Goal: Task Accomplishment & Management: Manage account settings

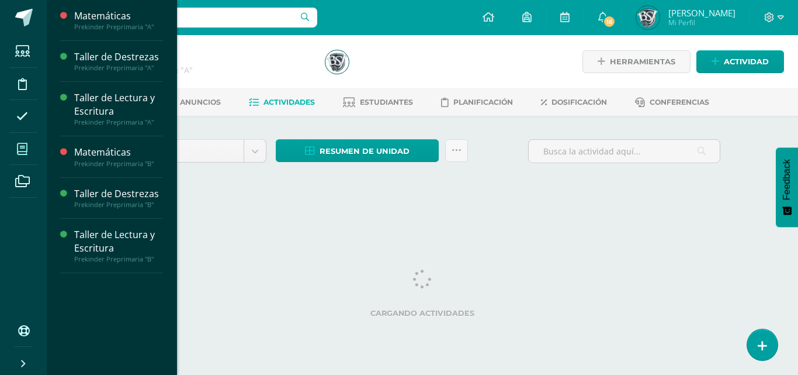
click at [17, 148] on icon at bounding box center [22, 149] width 11 height 12
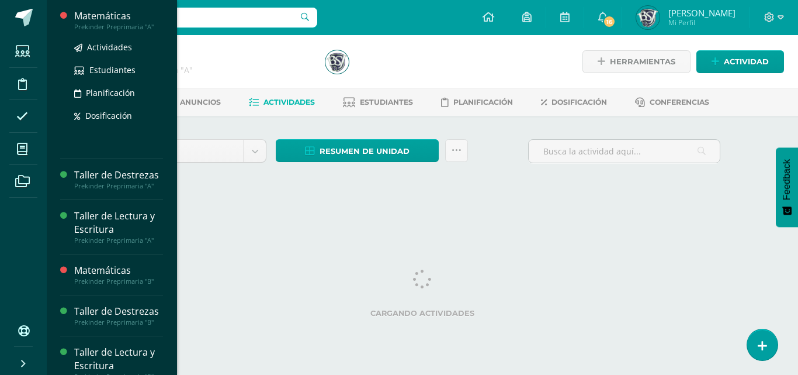
click at [123, 18] on div "Matemáticas" at bounding box center [118, 15] width 89 height 13
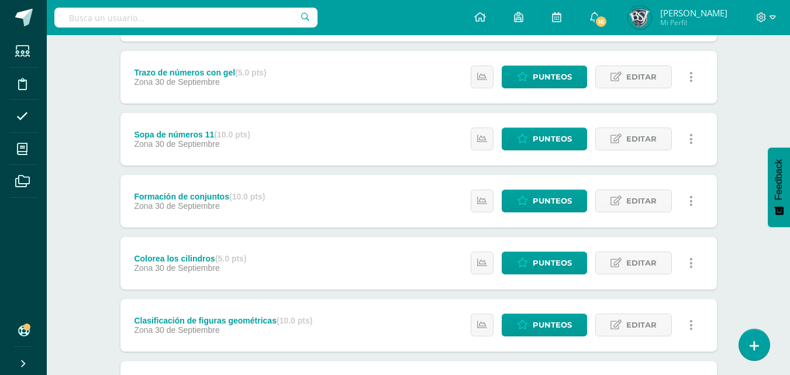
scroll to position [515, 0]
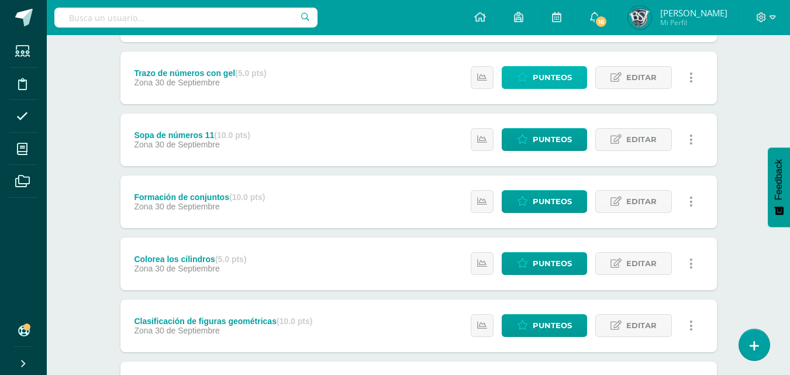
click at [559, 79] on span "Punteos" at bounding box center [551, 78] width 39 height 22
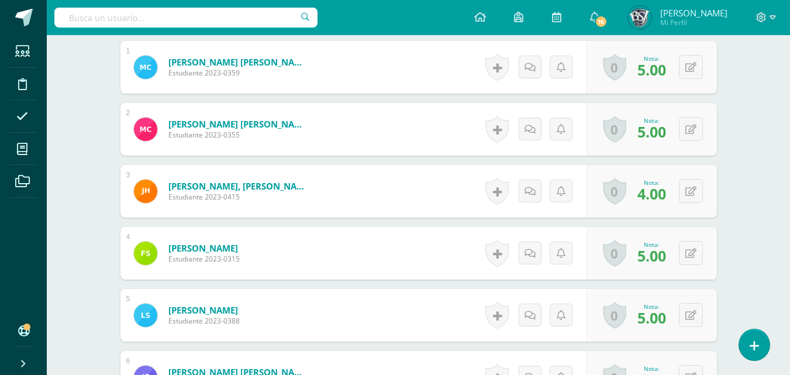
scroll to position [404, 0]
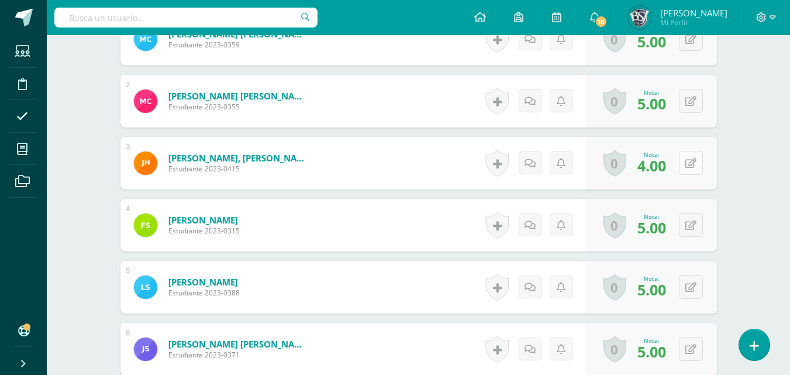
click at [686, 161] on button at bounding box center [691, 163] width 24 height 24
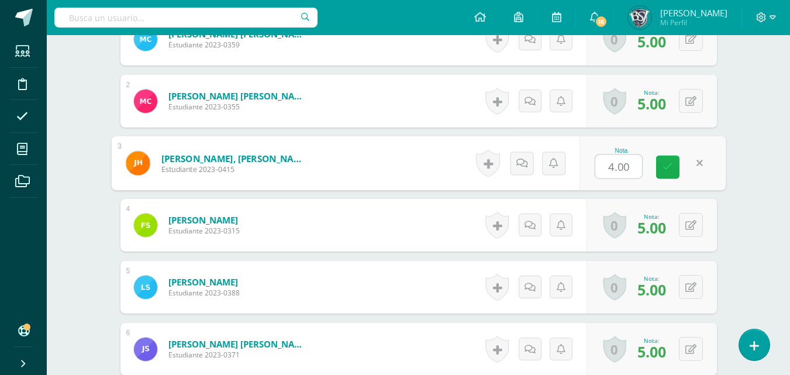
type input "2"
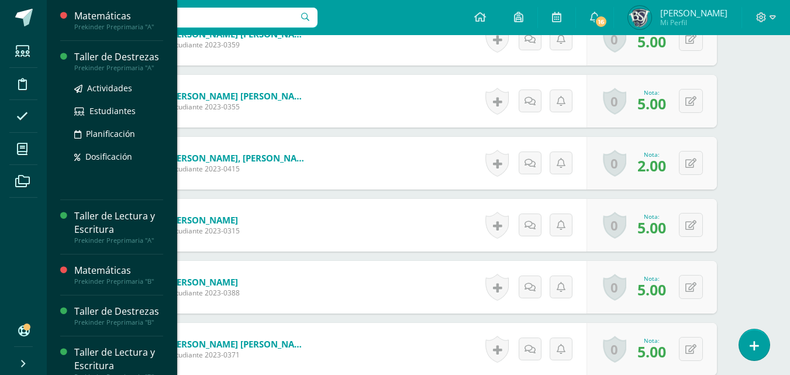
click at [109, 56] on div "Taller de Destrezas" at bounding box center [118, 56] width 89 height 13
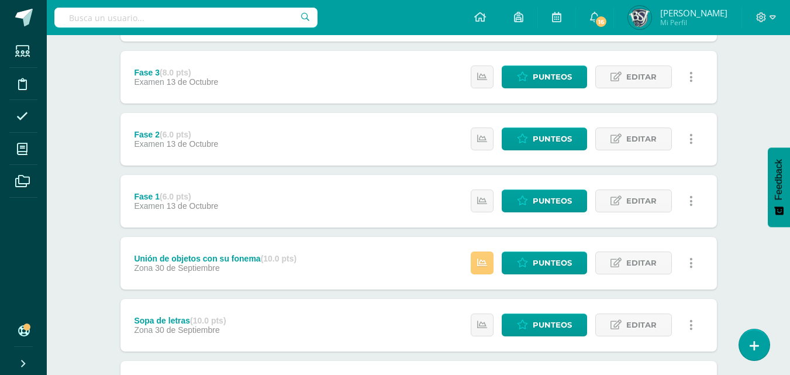
scroll to position [234, 0]
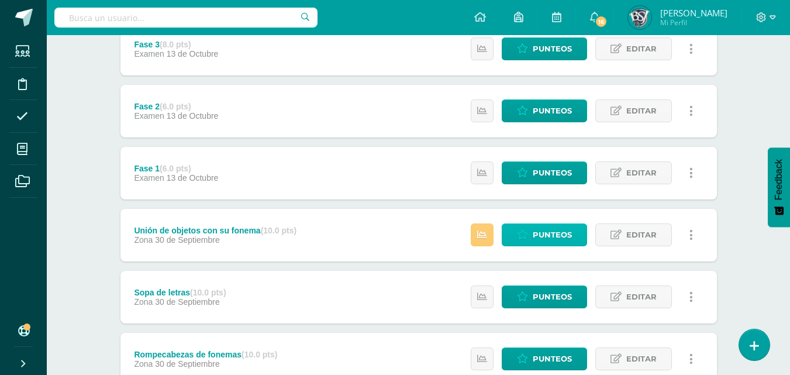
click at [553, 231] on span "Punteos" at bounding box center [551, 235] width 39 height 22
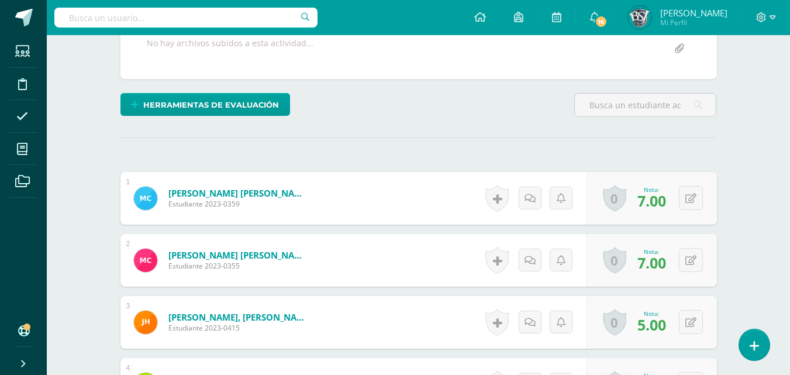
scroll to position [362, 0]
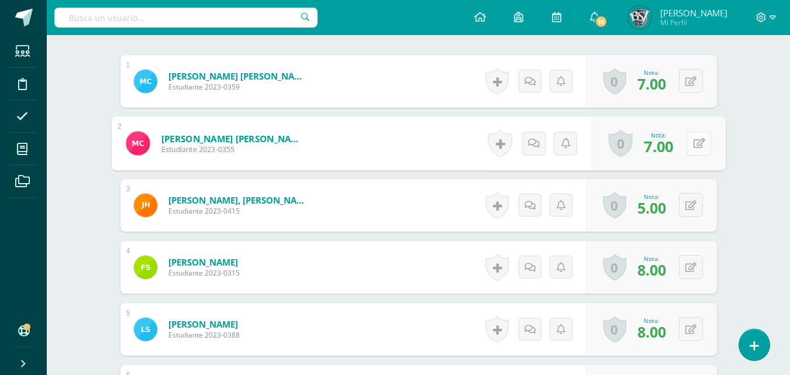
click at [690, 142] on button at bounding box center [698, 143] width 25 height 25
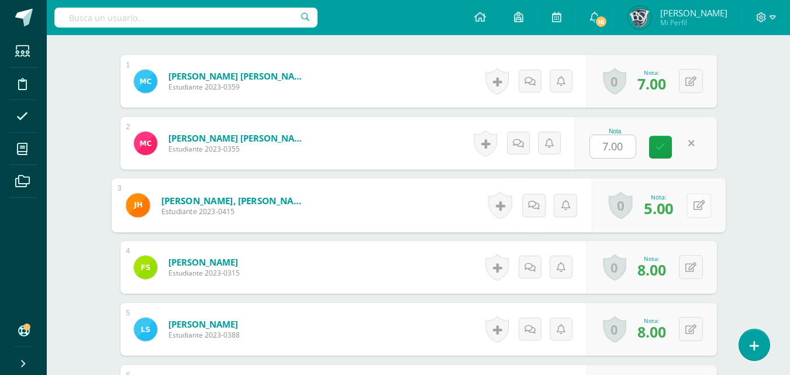
click at [691, 202] on button at bounding box center [698, 205] width 25 height 25
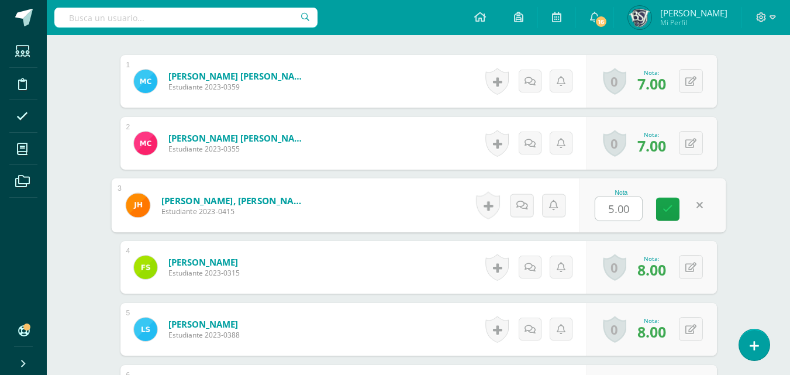
type input "4"
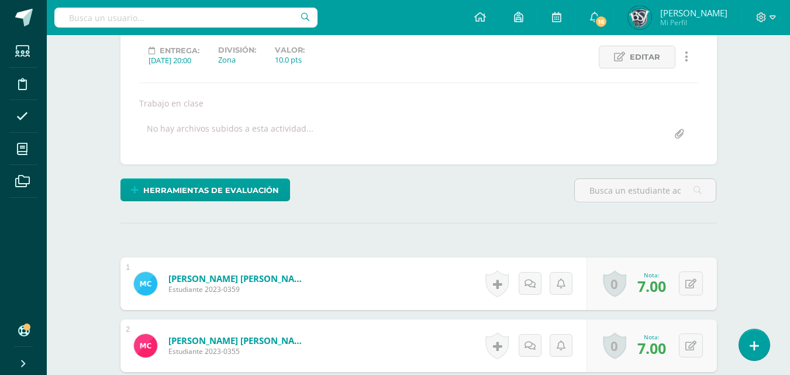
scroll to position [129, 0]
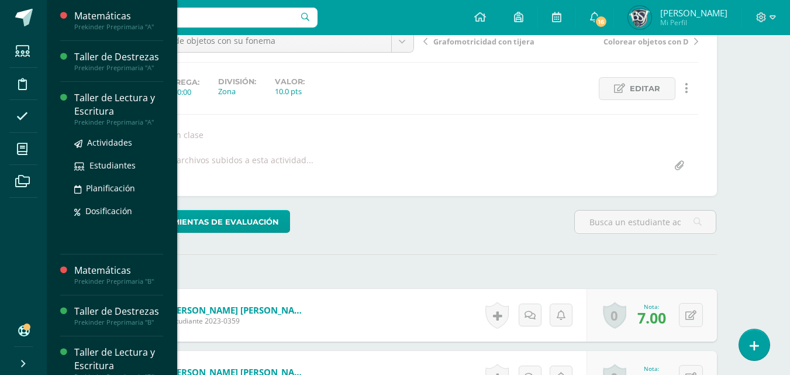
click at [111, 98] on div "Taller de Lectura y Escritura" at bounding box center [118, 104] width 89 height 27
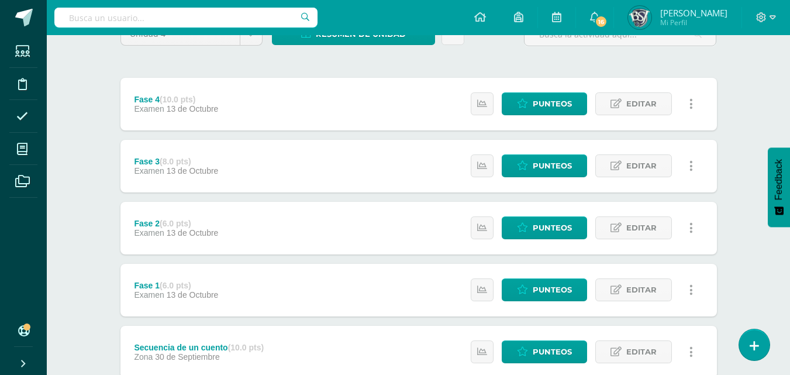
scroll to position [234, 0]
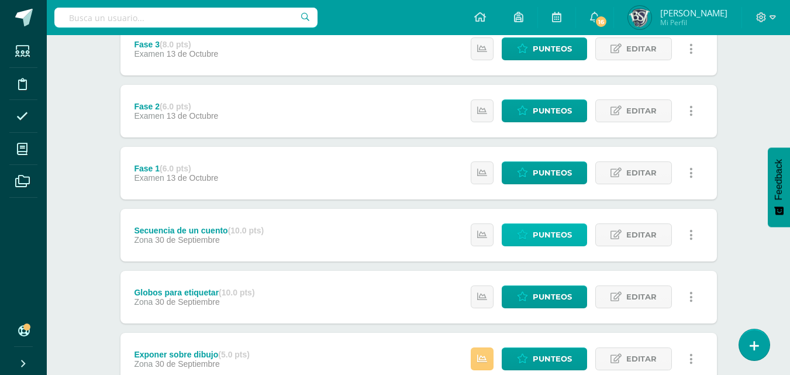
click at [563, 232] on span "Punteos" at bounding box center [551, 235] width 39 height 22
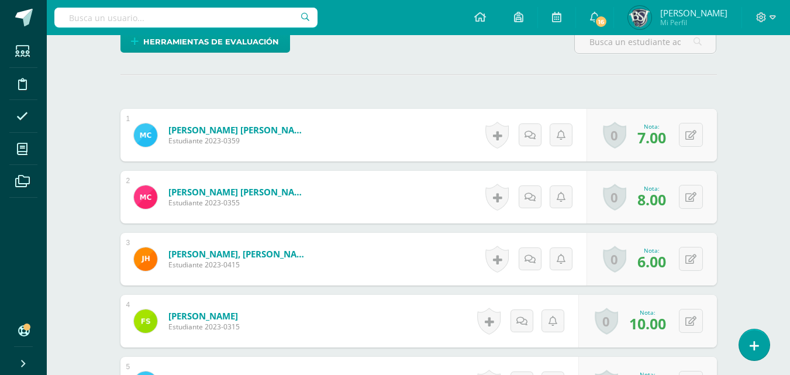
scroll to position [351, 0]
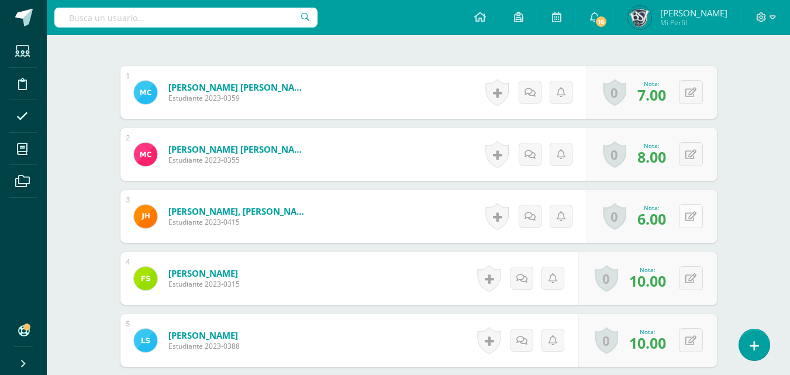
click at [685, 218] on div "0 Logros Logros obtenidos Aún no hay logros agregados Nota: 6.00" at bounding box center [651, 216] width 130 height 53
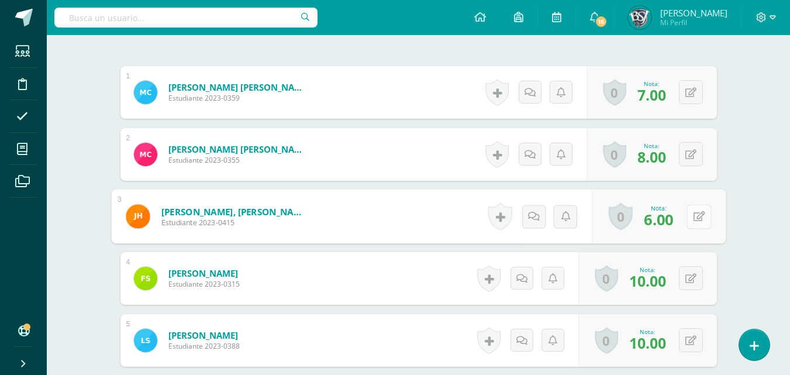
click at [696, 216] on icon at bounding box center [699, 216] width 12 height 10
type input "4"
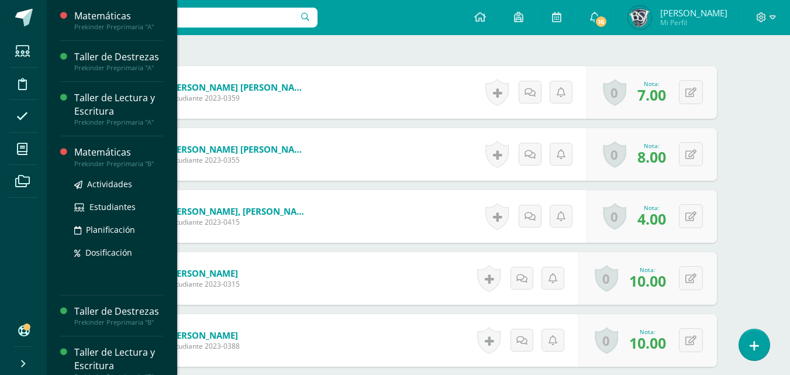
click at [87, 153] on div "Matemáticas" at bounding box center [118, 152] width 89 height 13
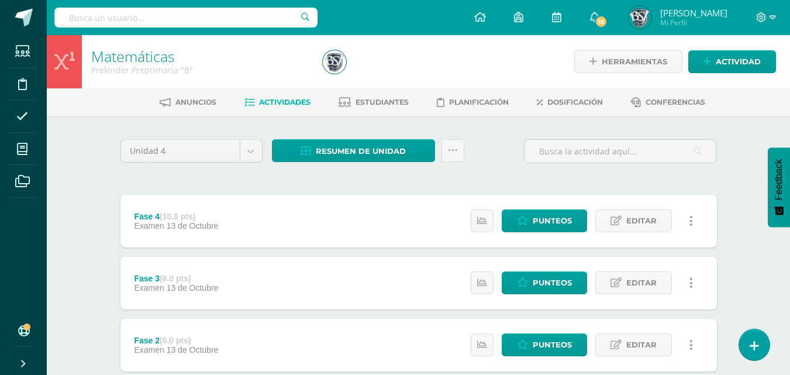
scroll to position [234, 0]
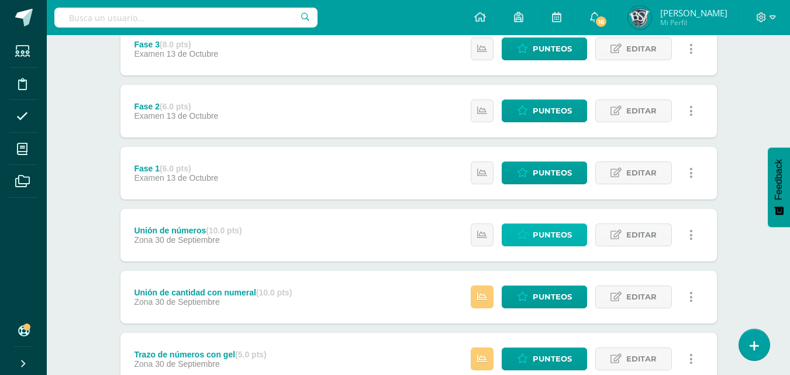
click at [548, 234] on span "Punteos" at bounding box center [551, 235] width 39 height 22
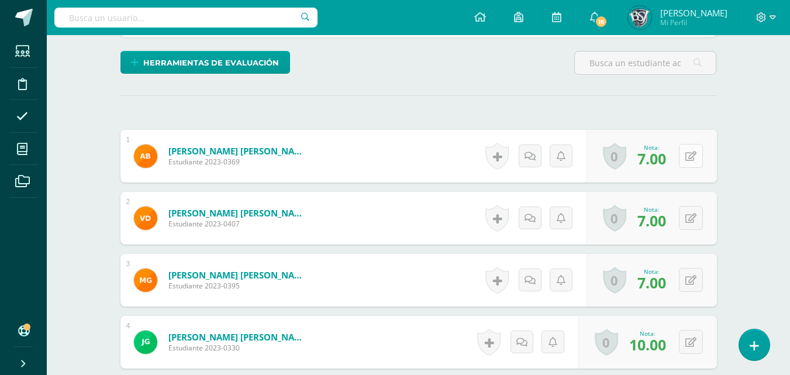
scroll to position [288, 0]
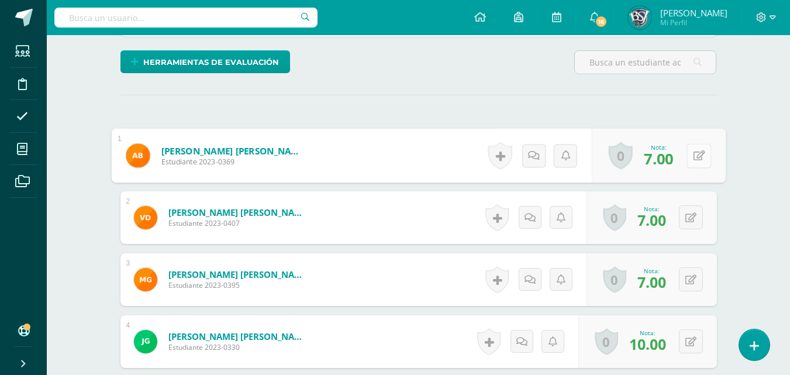
click at [693, 154] on icon at bounding box center [699, 155] width 12 height 10
type input "5"
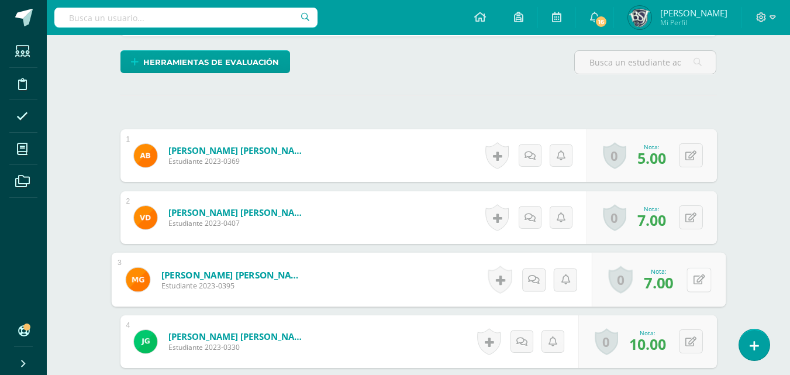
click at [688, 276] on button at bounding box center [698, 279] width 25 height 25
type input "5"
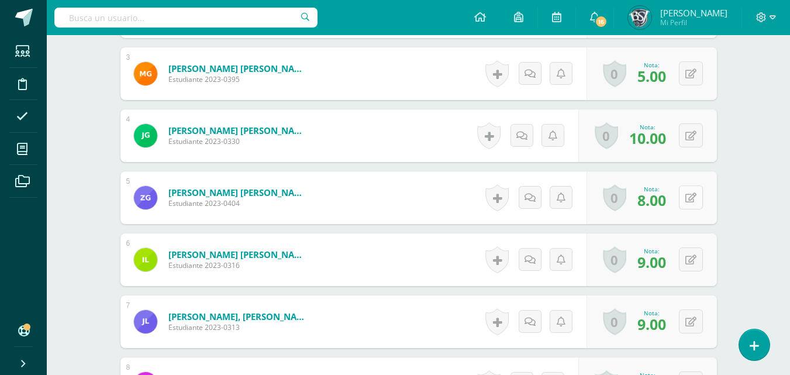
scroll to position [522, 0]
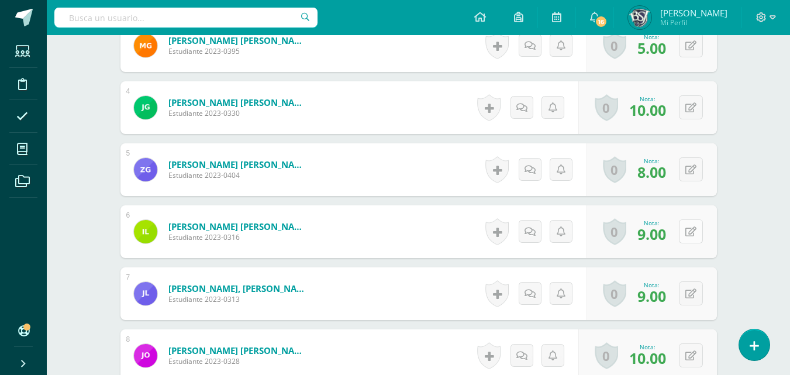
click at [688, 234] on button at bounding box center [691, 231] width 24 height 24
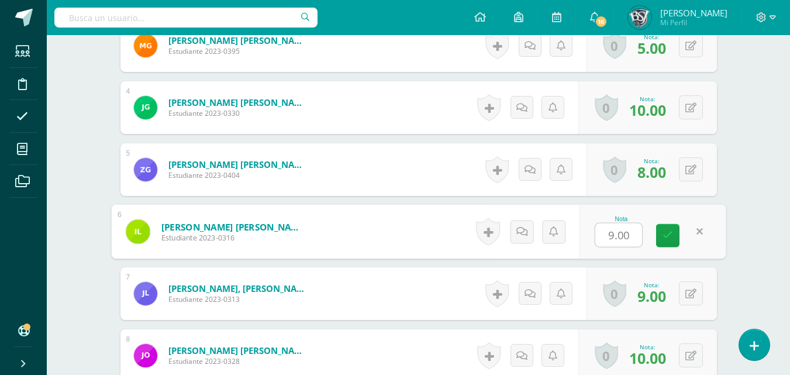
type input "5"
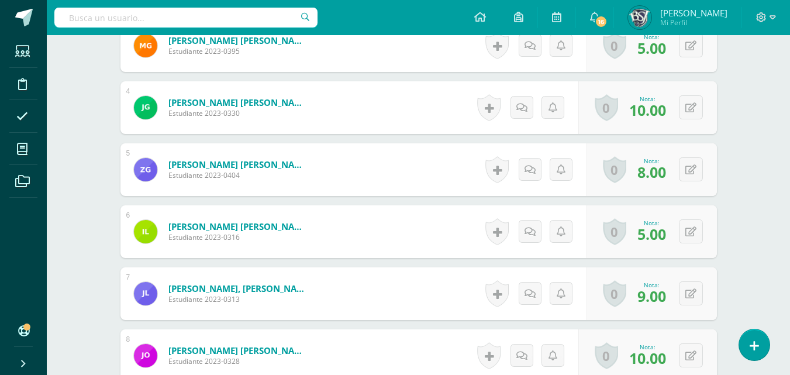
scroll to position [639, 0]
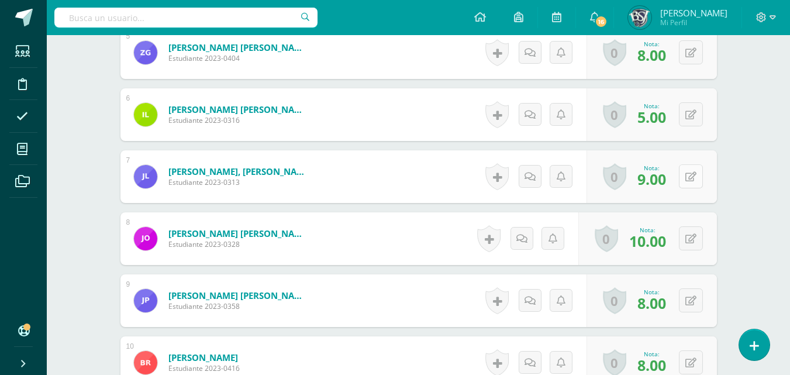
click at [688, 177] on button at bounding box center [691, 176] width 24 height 24
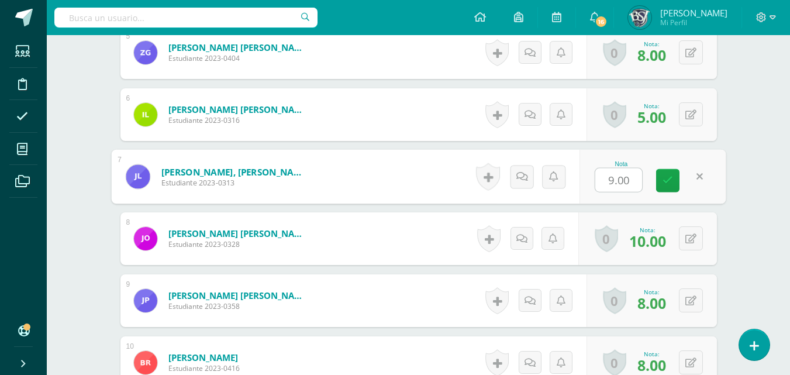
type input "5"
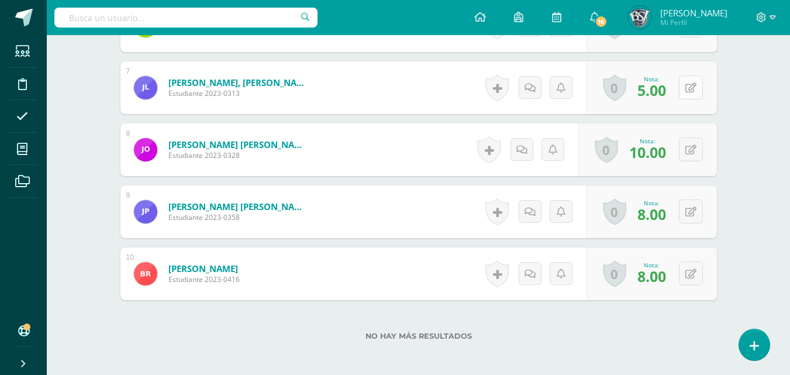
scroll to position [756, 0]
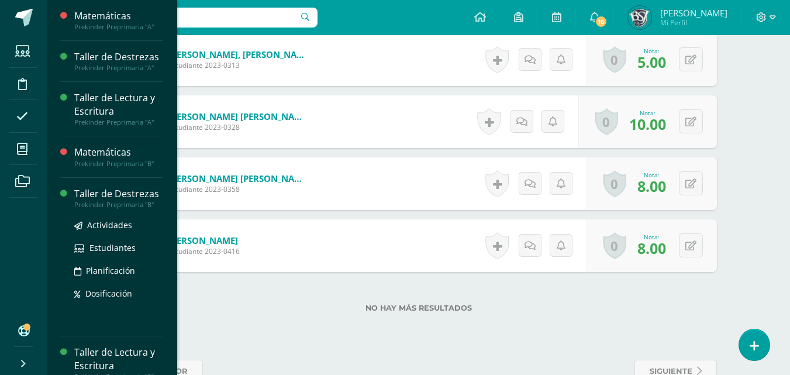
click at [94, 194] on div "Taller de Destrezas" at bounding box center [118, 193] width 89 height 13
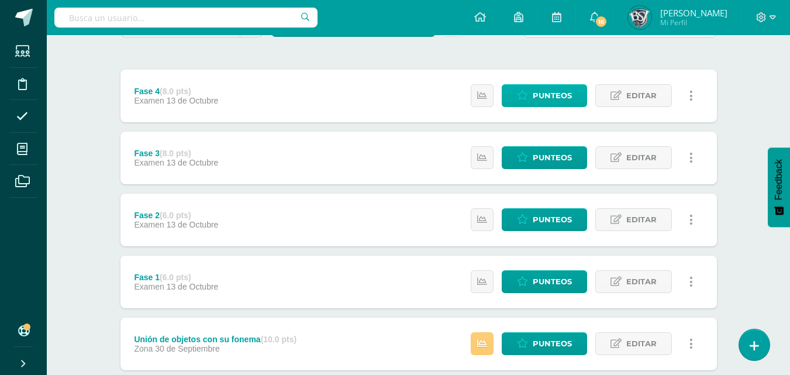
scroll to position [234, 0]
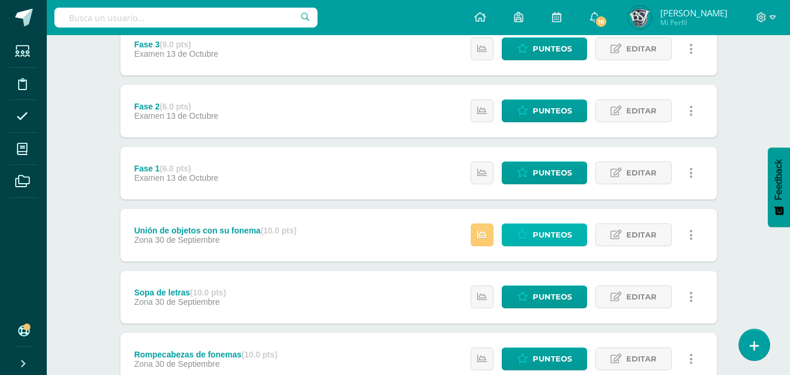
click at [551, 234] on span "Punteos" at bounding box center [551, 235] width 39 height 22
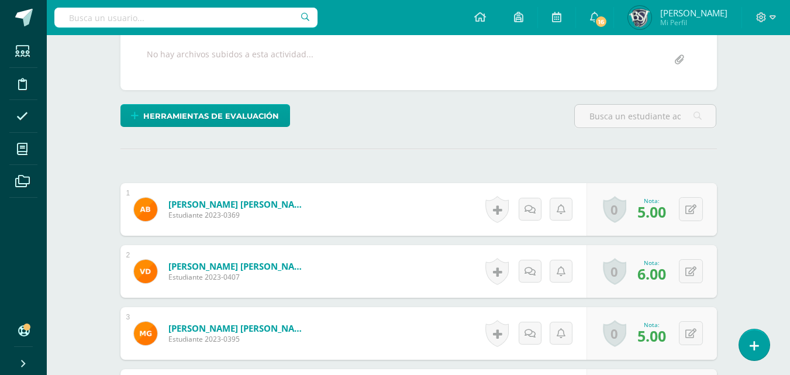
scroll to position [235, 0]
click at [690, 210] on button at bounding box center [691, 208] width 24 height 24
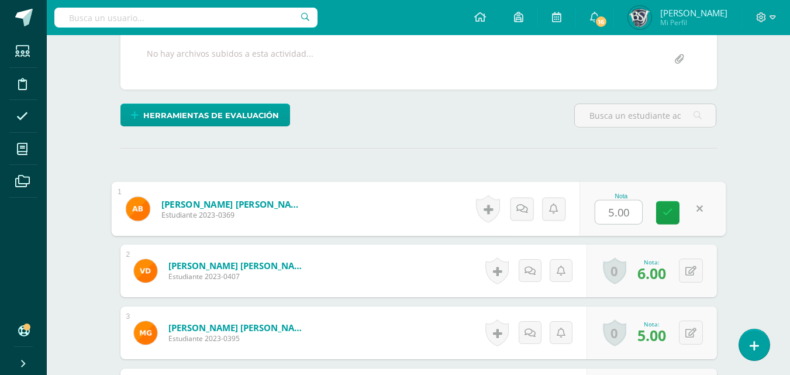
type input "2"
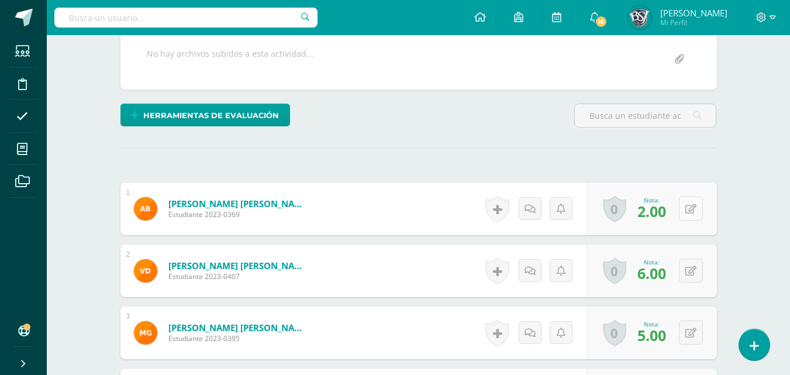
scroll to position [352, 0]
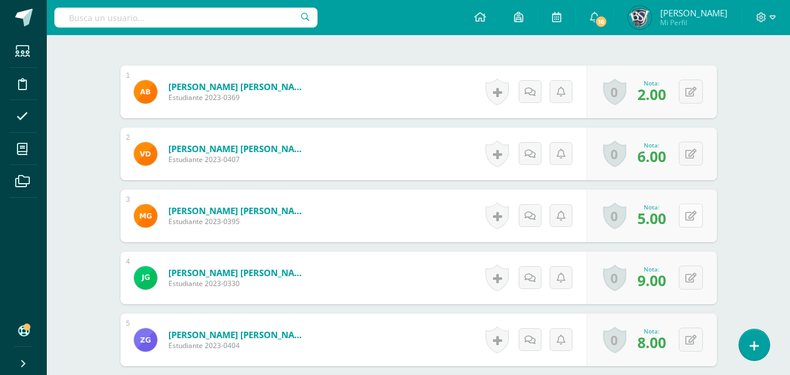
click at [685, 213] on div "0 [GEOGRAPHIC_DATA] Logros obtenidos Aún no hay logros agregados Nota: 5.00" at bounding box center [651, 215] width 130 height 53
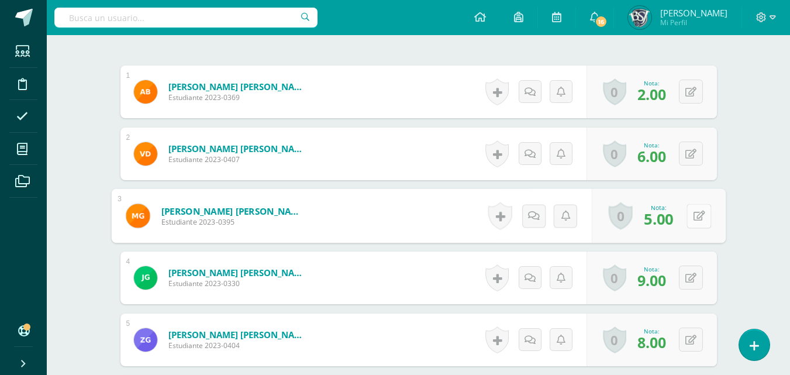
click at [693, 216] on icon at bounding box center [699, 215] width 12 height 10
type input "2"
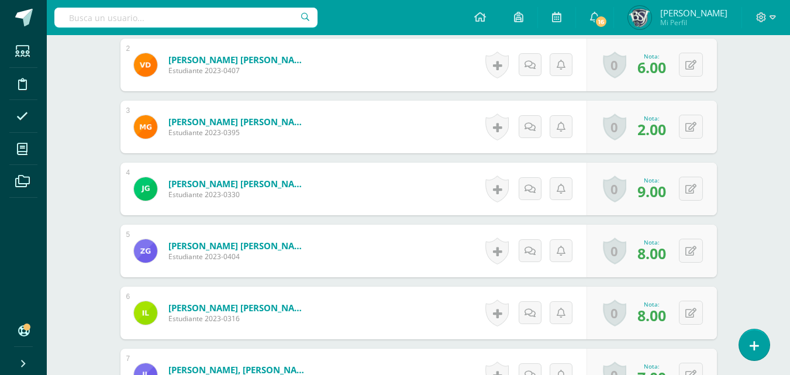
scroll to position [469, 0]
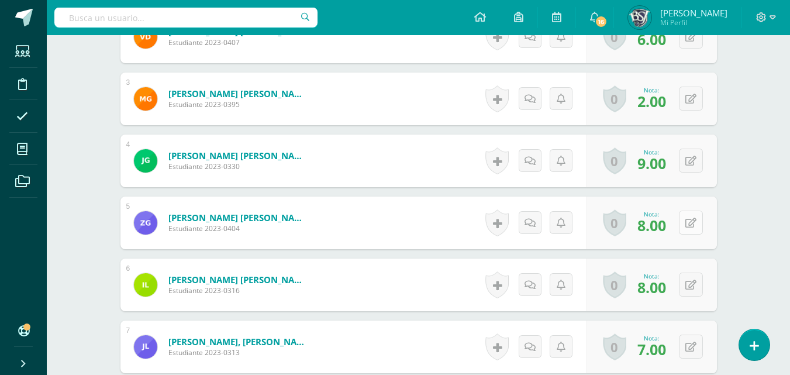
click at [693, 226] on icon at bounding box center [690, 223] width 11 height 10
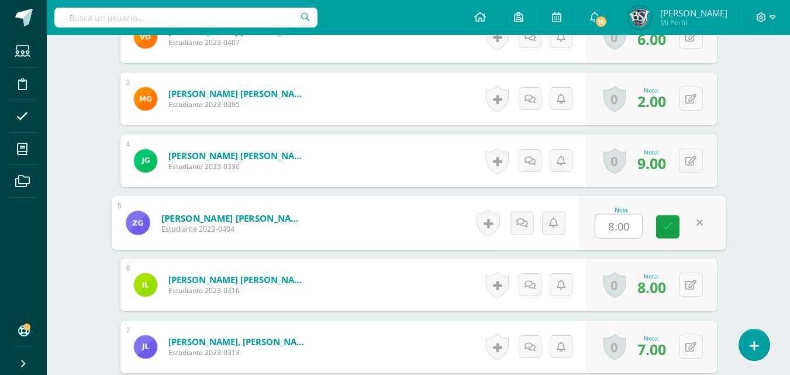
type input "5"
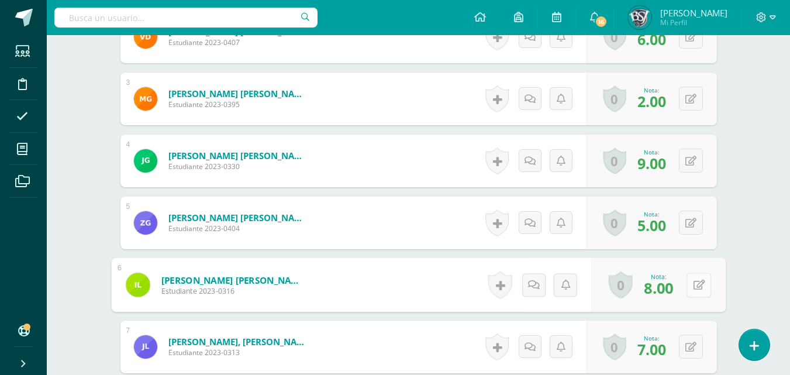
click at [686, 283] on button at bounding box center [698, 284] width 25 height 25
type input "5"
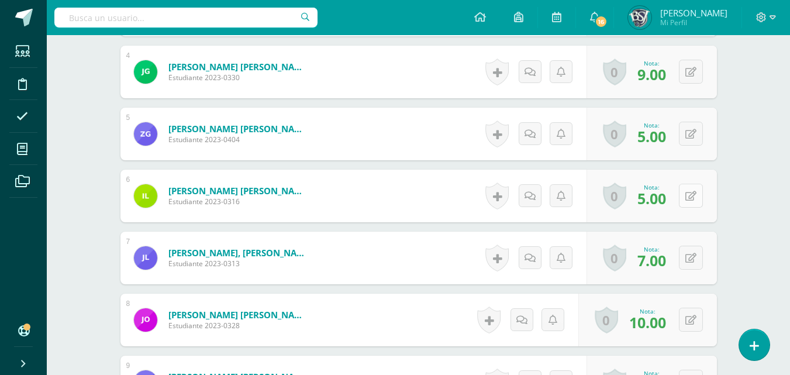
scroll to position [586, 0]
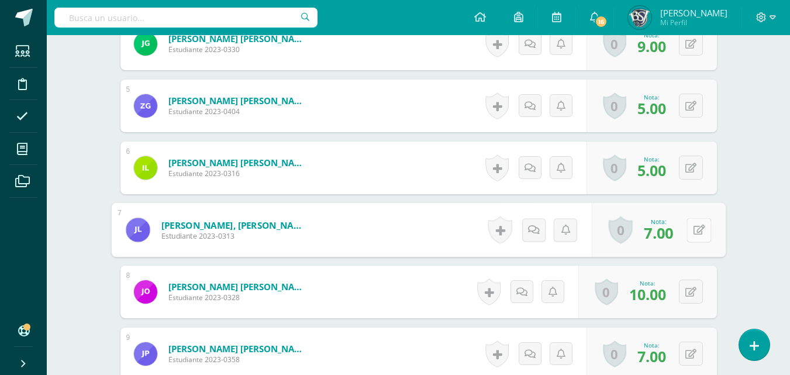
click at [691, 233] on button at bounding box center [698, 229] width 25 height 25
type input "6"
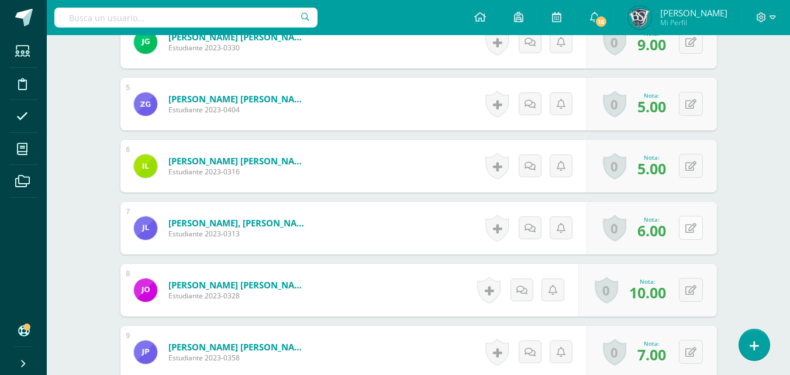
scroll to position [703, 0]
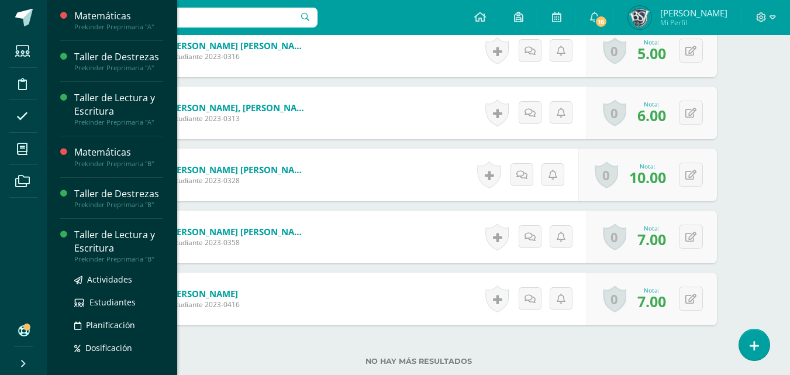
click at [107, 234] on div "Taller de Lectura y Escritura" at bounding box center [118, 241] width 89 height 27
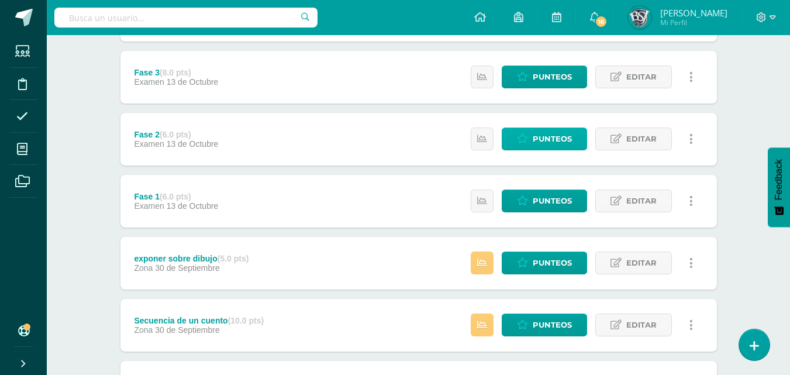
scroll to position [234, 0]
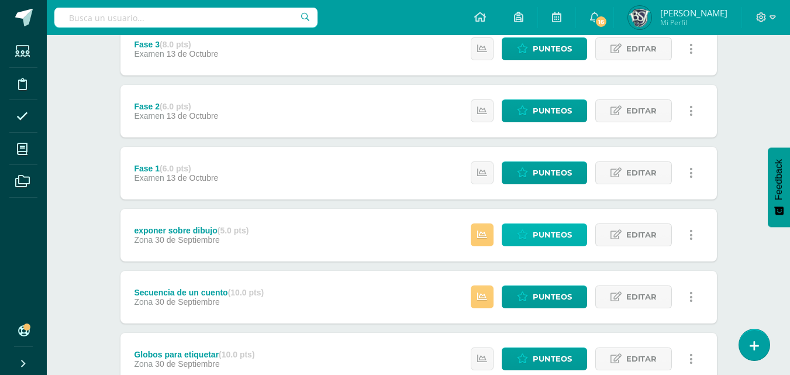
click at [552, 231] on span "Punteos" at bounding box center [551, 235] width 39 height 22
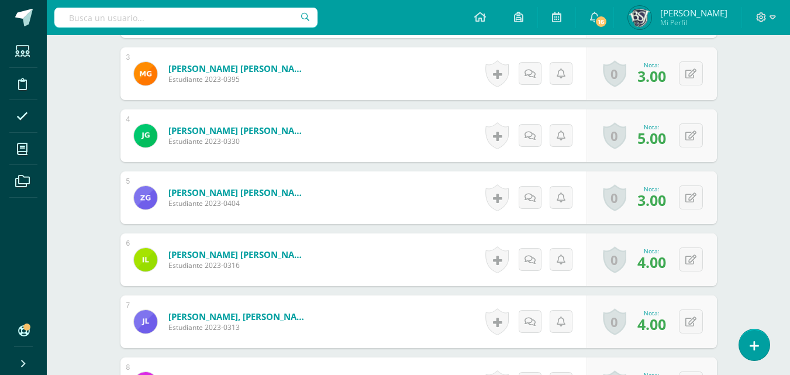
scroll to position [522, 0]
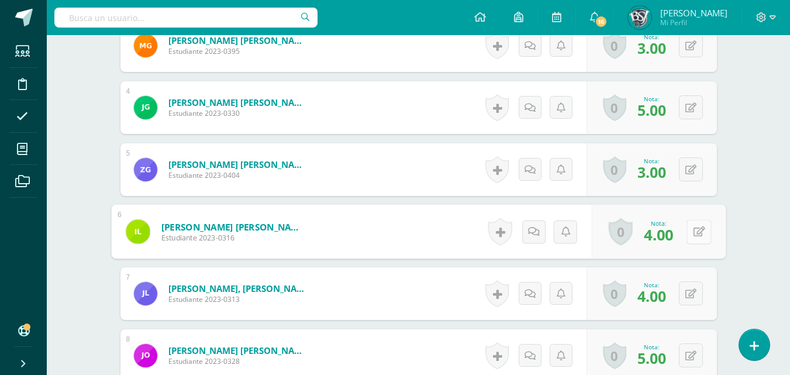
click at [693, 233] on icon at bounding box center [699, 231] width 12 height 10
type input "3"
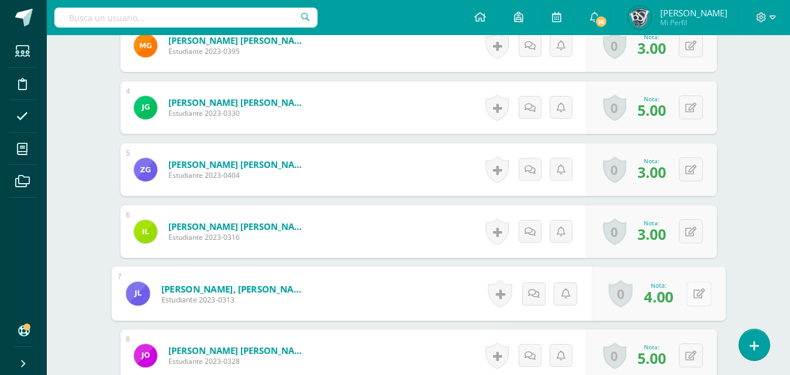
click at [686, 289] on div "0 Logros Logros obtenidos Aún no hay logros agregados Nota: 4.00" at bounding box center [658, 294] width 134 height 54
click at [697, 294] on icon at bounding box center [699, 293] width 12 height 10
type input "3"
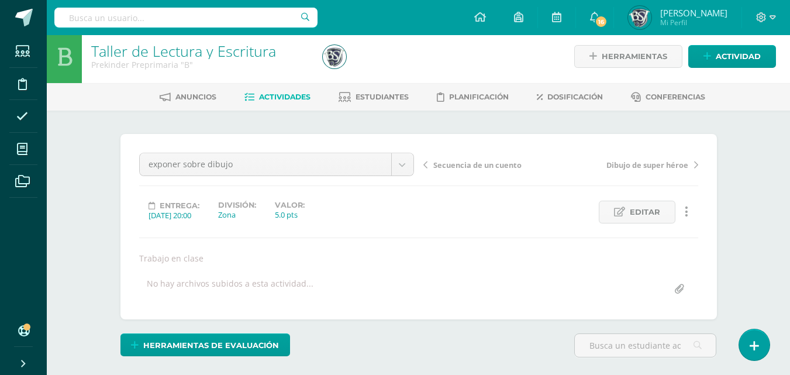
scroll to position [0, 0]
